Goal: Navigation & Orientation: Find specific page/section

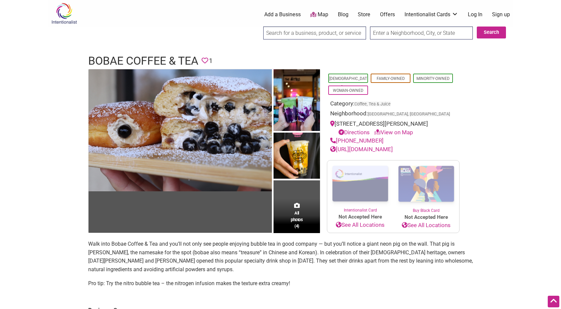
scroll to position [131, 0]
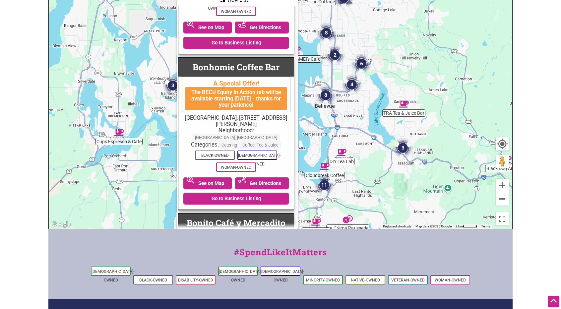
scroll to position [2837, 1]
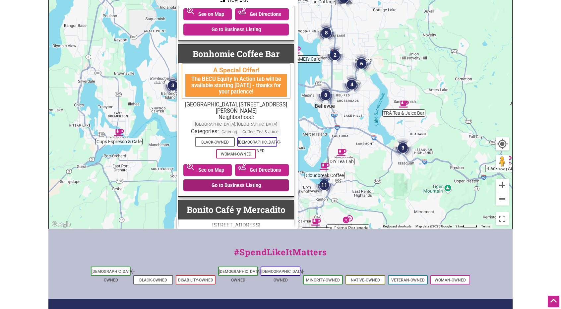
click at [243, 179] on link "Go to Business Listing" at bounding box center [235, 185] width 105 height 12
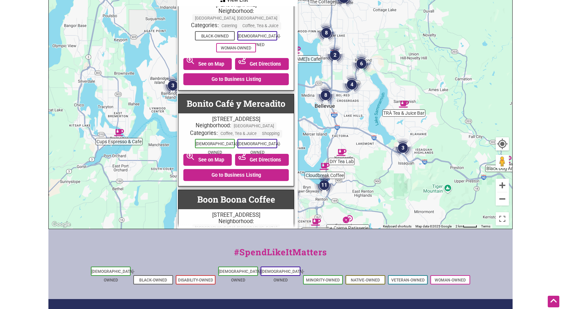
scroll to position [2956, 1]
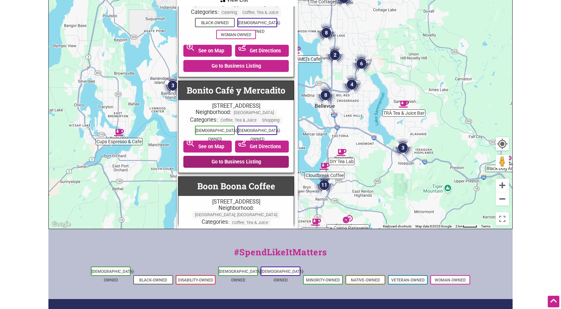
click at [227, 156] on link "Go to Business Listing" at bounding box center [235, 162] width 105 height 12
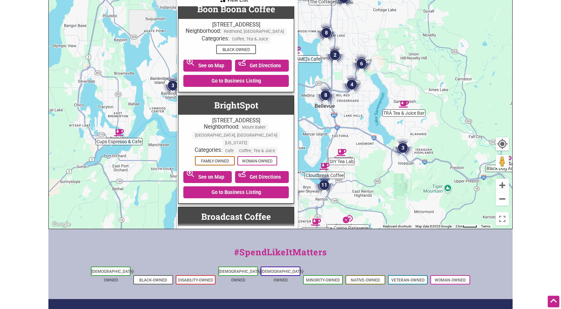
scroll to position [3447, 1]
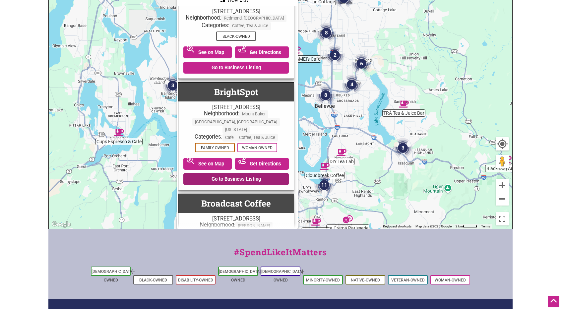
click at [225, 173] on link "Go to Business Listing" at bounding box center [235, 179] width 105 height 12
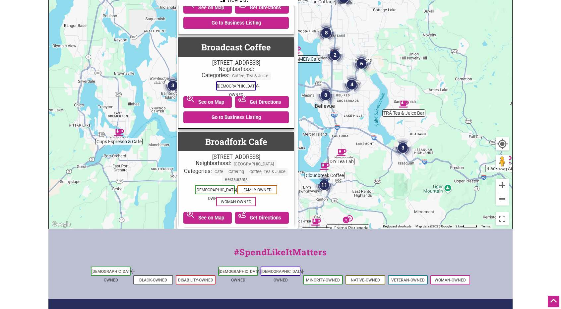
scroll to position [3712, 1]
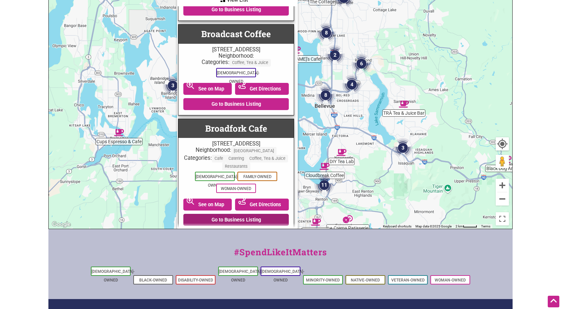
click at [255, 214] on link "Go to Business Listing" at bounding box center [235, 220] width 105 height 12
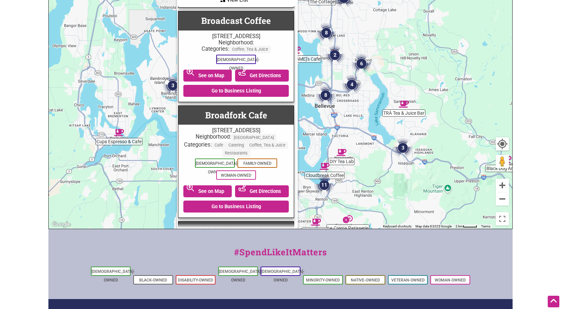
click at [298, 121] on div "To navigate, press the arrow keys." at bounding box center [280, 100] width 463 height 258
drag, startPoint x: 296, startPoint y: 147, endPoint x: 292, endPoint y: 168, distance: 20.5
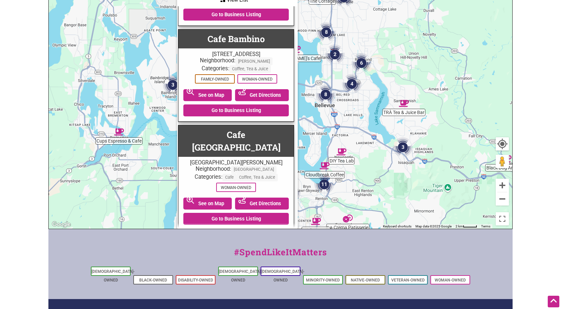
scroll to position [4441, 1]
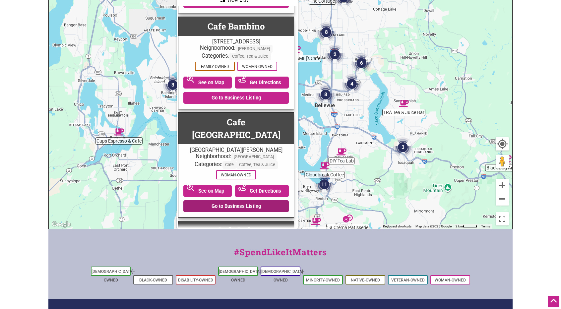
click at [248, 200] on link "Go to Business Listing" at bounding box center [235, 206] width 105 height 12
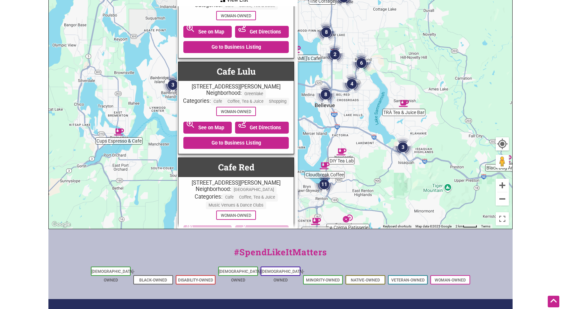
scroll to position [4614, 1]
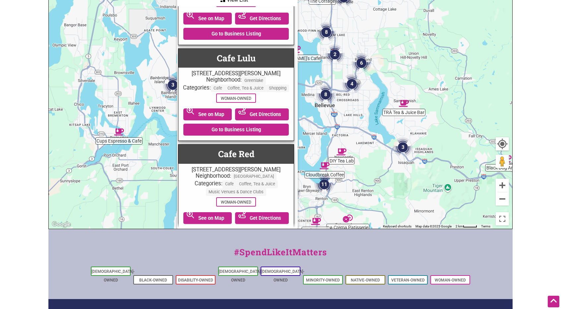
click at [255, 227] on link "Go to Business Listing" at bounding box center [235, 233] width 105 height 12
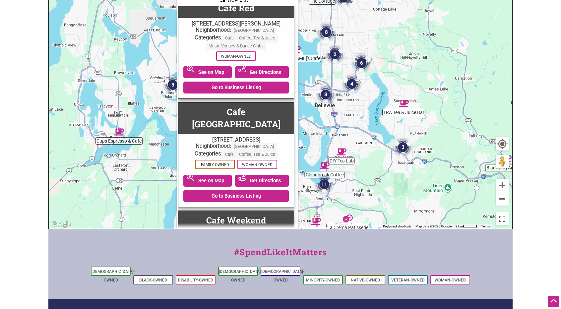
scroll to position [4773, 1]
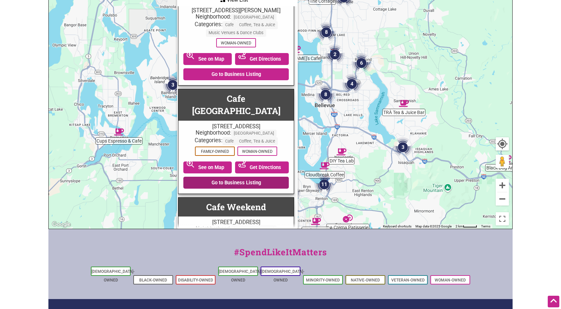
click at [253, 177] on link "Go to Business Listing" at bounding box center [235, 183] width 105 height 12
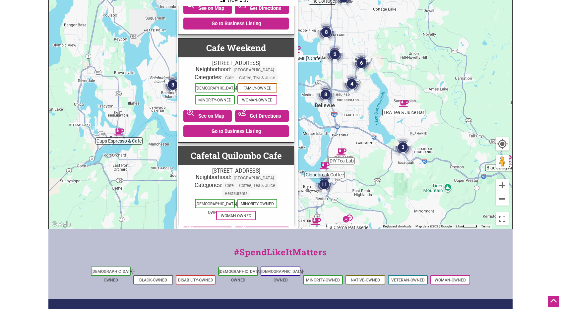
scroll to position [4945, 1]
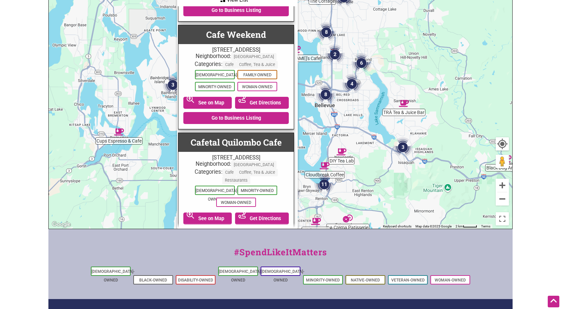
click at [253, 228] on link "Go to Business Listing" at bounding box center [235, 234] width 105 height 12
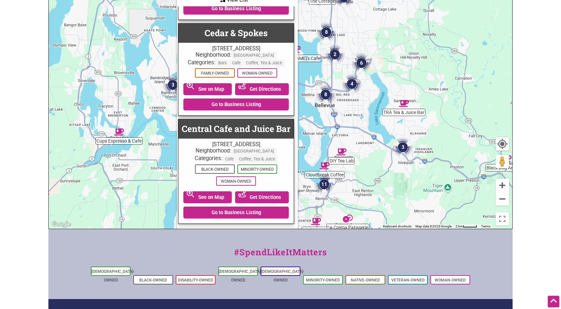
scroll to position [5489, 1]
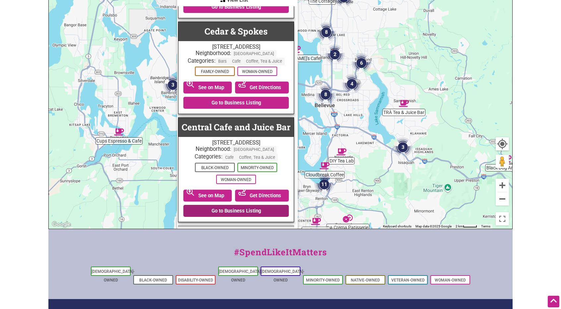
click at [241, 205] on link "Go to Business Listing" at bounding box center [235, 211] width 105 height 12
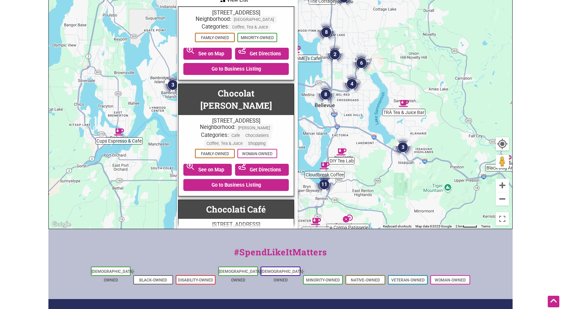
scroll to position [6231, 1]
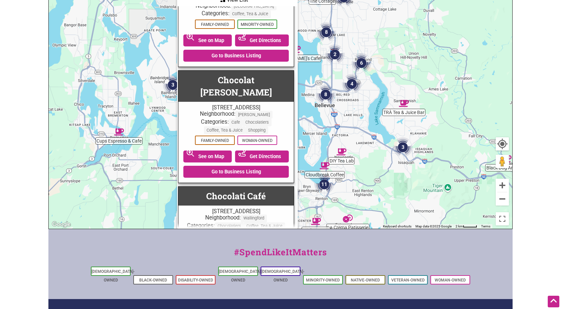
click at [221, 269] on link "Go to Business Listing" at bounding box center [235, 275] width 105 height 12
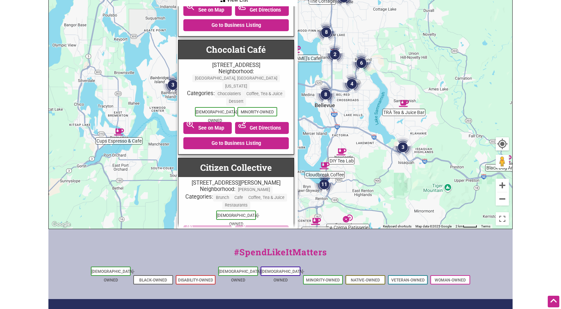
scroll to position [6483, 1]
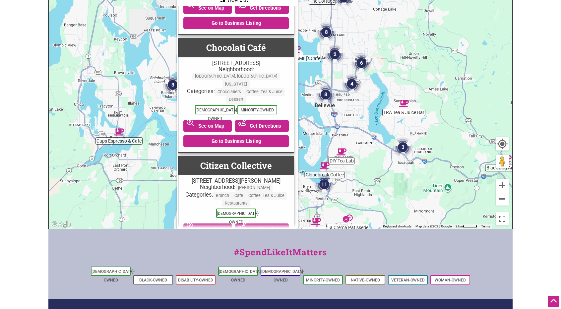
click at [248, 239] on link "Go to Business Listing" at bounding box center [235, 245] width 105 height 12
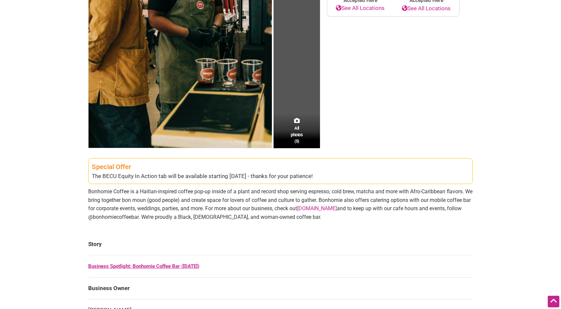
scroll to position [199, 0]
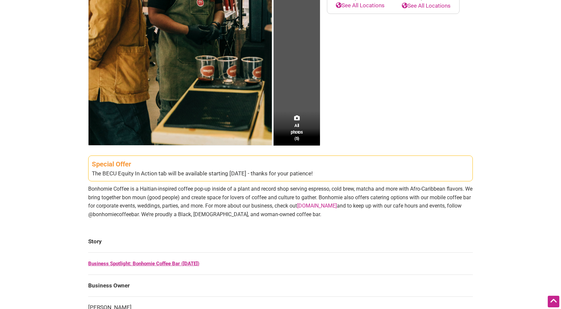
click at [337, 205] on link "www.bonhomiecoffee.co" at bounding box center [317, 206] width 40 height 6
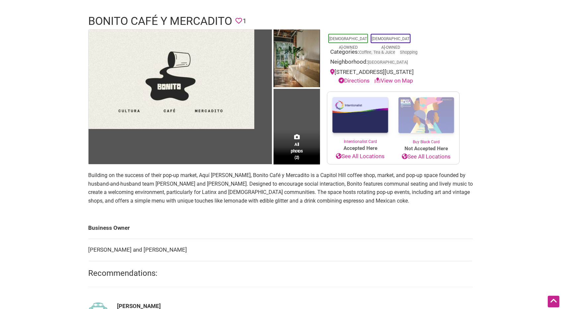
scroll to position [27, 0]
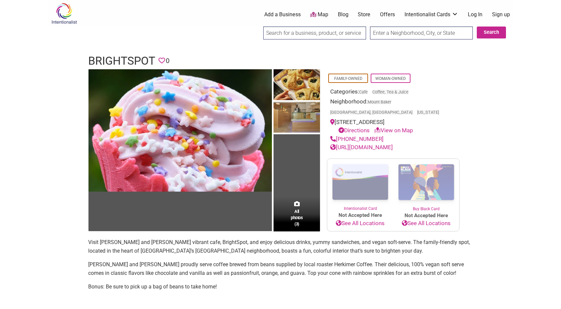
click at [240, 261] on p "[PERSON_NAME] and [PERSON_NAME] proudly serve coffee brewed from beans supplied…" at bounding box center [280, 268] width 384 height 17
click at [240, 261] on p "Cynthia and Kyl proudly serve coffee brewed from beans supplied by local roaste…" at bounding box center [280, 268] width 384 height 17
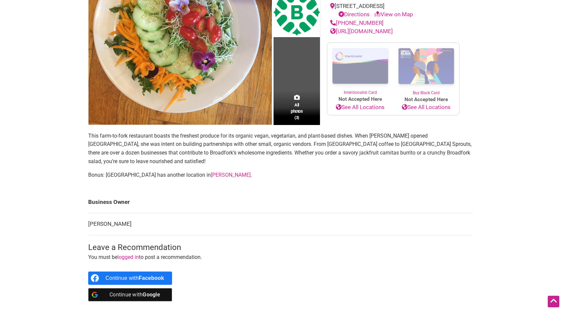
scroll to position [133, 0]
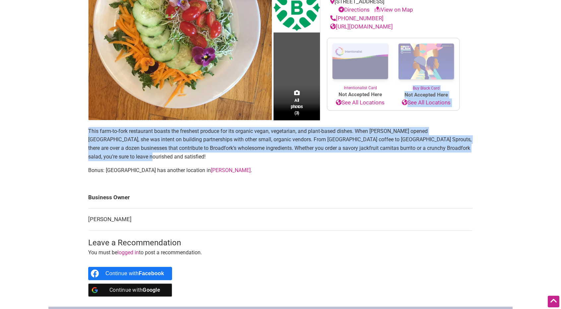
drag, startPoint x: 543, startPoint y: 171, endPoint x: 551, endPoint y: 152, distance: 19.9
click at [551, 152] on html "× Menu 0 Add a Business Map Blog Store Offers Intentionalist Cards Buy Black Ca…" at bounding box center [280, 21] width 561 height 309
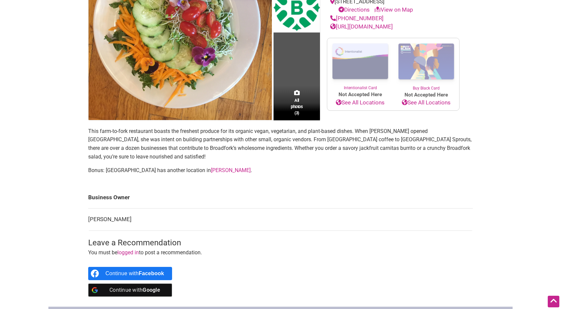
click at [521, 161] on body "× Menu 0 Add a Business Map Blog Store Offers Intentionalist Cards Buy Black Ca…" at bounding box center [280, 21] width 561 height 309
click at [392, 28] on link "http://broadforkcafe.com" at bounding box center [361, 26] width 63 height 7
click at [211, 169] on link "[PERSON_NAME]" at bounding box center [231, 170] width 40 height 6
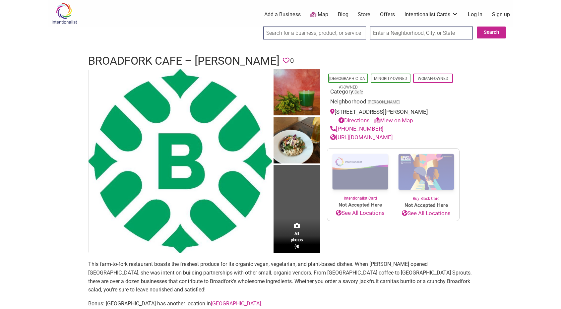
click at [365, 140] on link "[URL][DOMAIN_NAME]" at bounding box center [361, 137] width 63 height 7
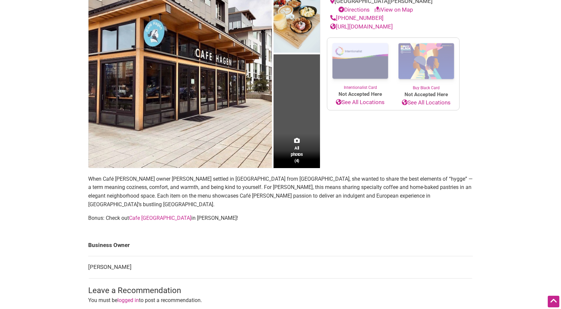
scroll to position [112, 0]
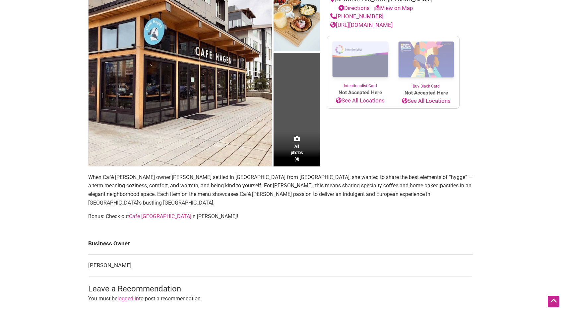
click at [148, 213] on link "Cafe [GEOGRAPHIC_DATA]" at bounding box center [160, 216] width 62 height 6
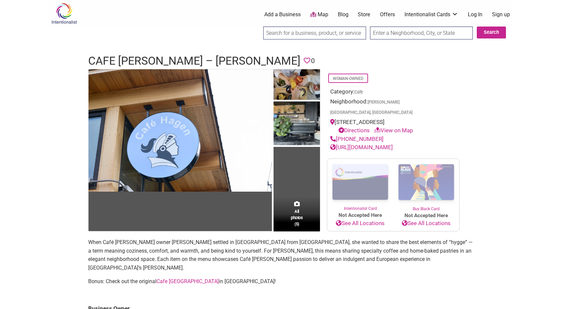
click at [360, 144] on link "https://www.cafehagen.com/" at bounding box center [361, 147] width 63 height 7
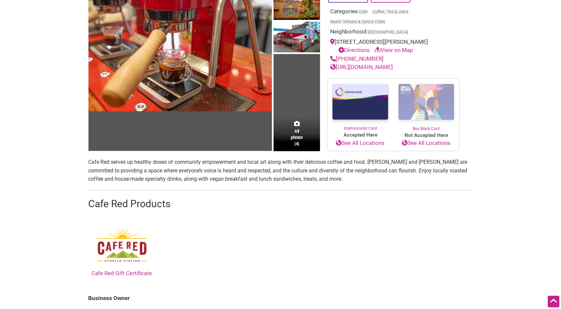
scroll to position [80, 0]
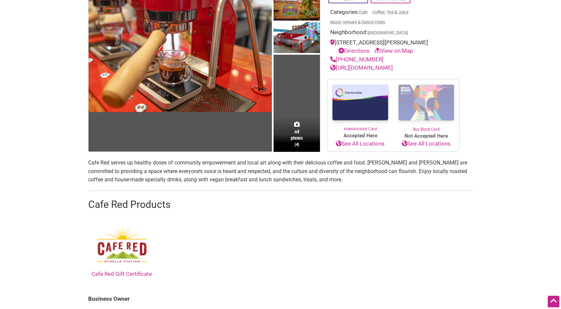
click at [375, 71] on link "[URL][DOMAIN_NAME]" at bounding box center [361, 67] width 63 height 7
click at [359, 71] on link "https://www.caferedseattle.com/" at bounding box center [361, 67] width 63 height 7
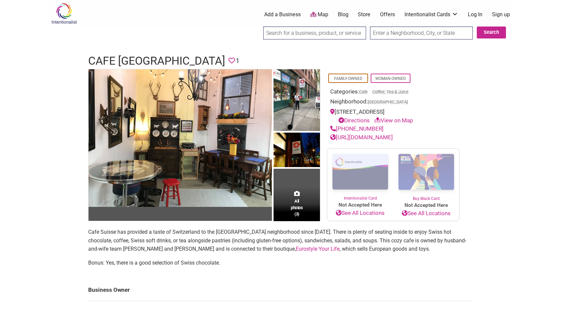
click at [387, 138] on link "[URL][DOMAIN_NAME]" at bounding box center [361, 137] width 63 height 7
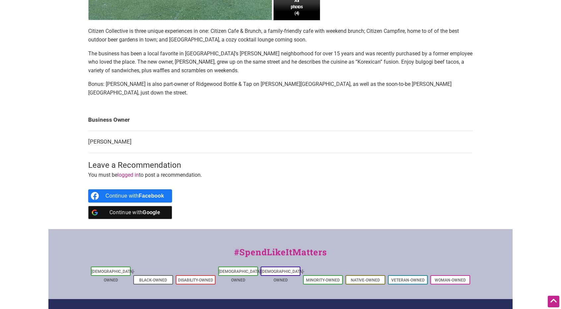
scroll to position [265, 0]
